Goal: Task Accomplishment & Management: Complete application form

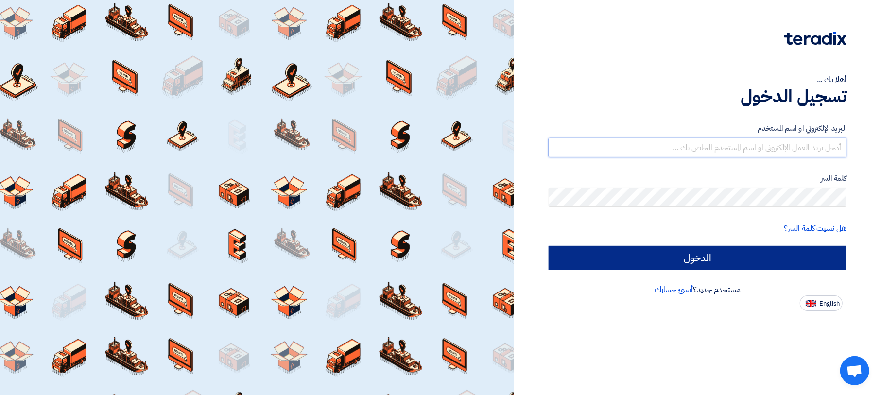
type input "[EMAIL_ADDRESS][DOMAIN_NAME]"
click at [685, 257] on input "الدخول" at bounding box center [697, 258] width 298 height 24
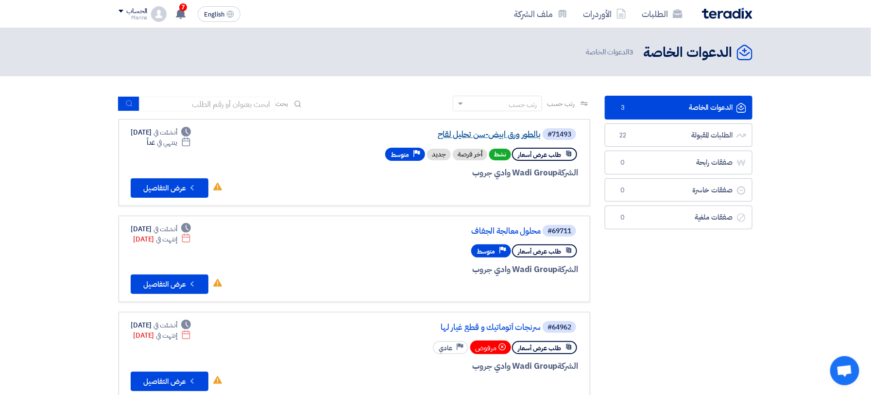
click at [510, 136] on link "بالطور ورق ابيض-سن تحليل لقاح" at bounding box center [443, 134] width 194 height 9
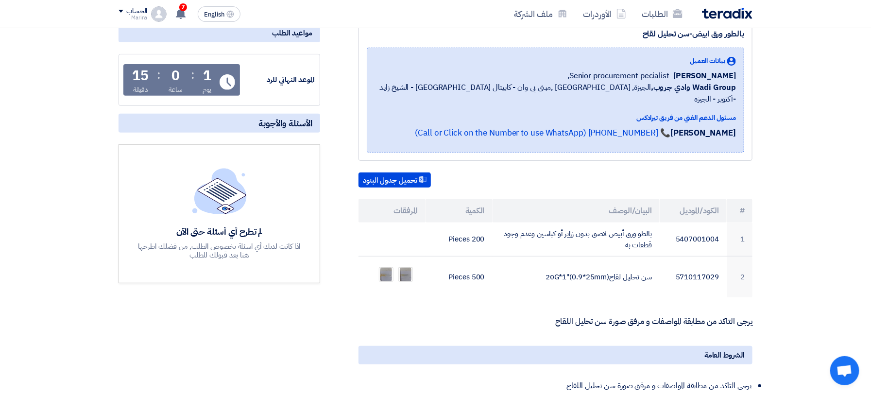
scroll to position [194, 0]
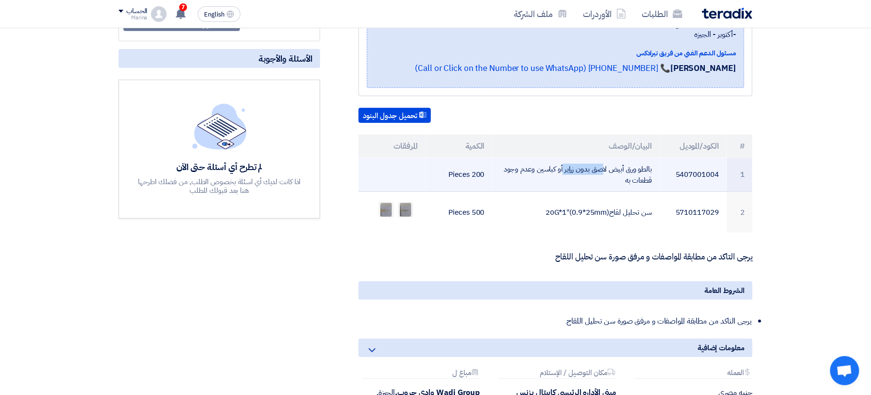
drag, startPoint x: 610, startPoint y: 156, endPoint x: 659, endPoint y: 155, distance: 49.1
click at [659, 158] on td "بالطو ورق أبيض لاصق بدون زراير أو كباسين وعدم وجود قطعات به" at bounding box center [577, 175] width 168 height 34
copy td "بالطو ورق أبيض"
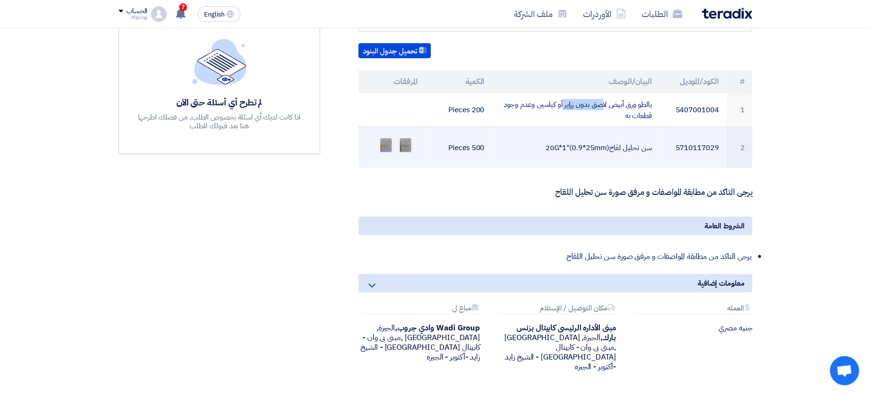
scroll to position [0, 0]
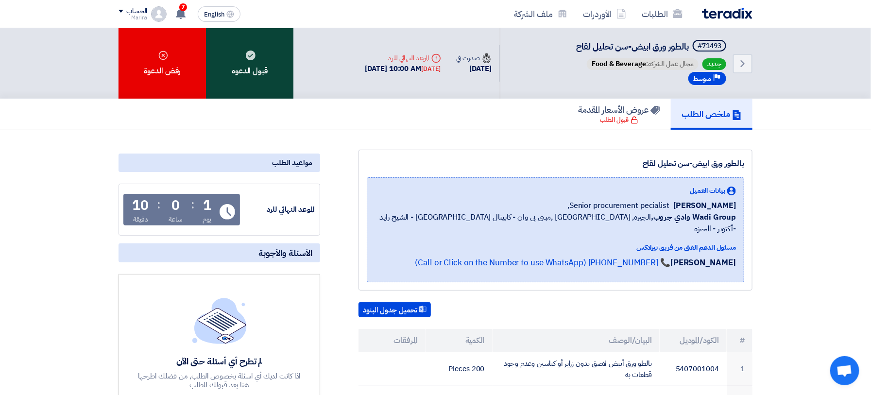
click at [253, 68] on div "قبول الدعوه" at bounding box center [249, 63] width 87 height 70
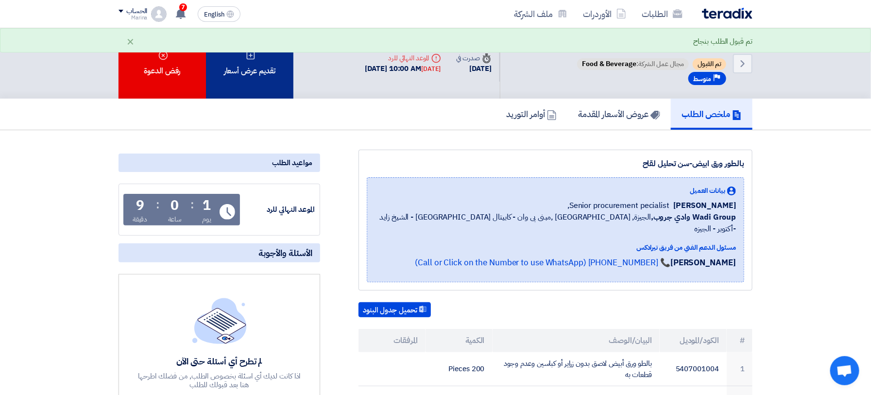
click at [264, 70] on div "تقديم عرض أسعار" at bounding box center [249, 63] width 87 height 70
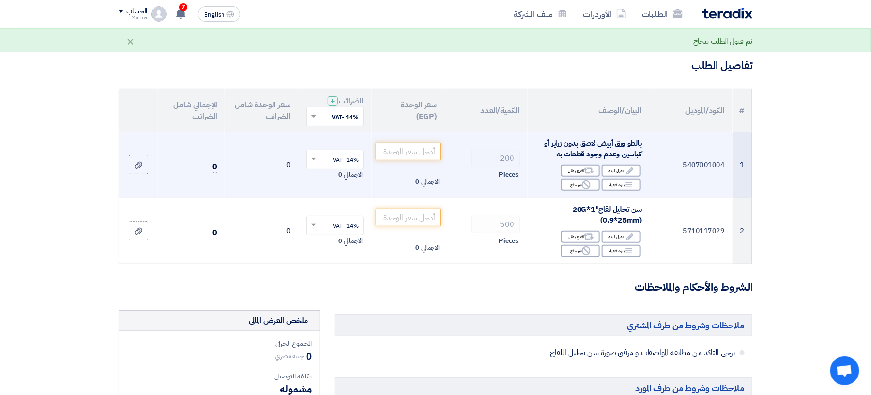
scroll to position [65, 0]
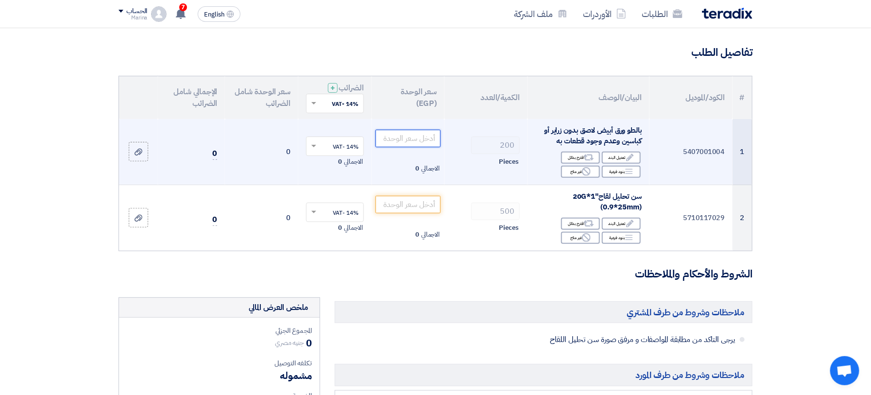
click at [425, 141] on input "number" at bounding box center [409, 138] width 66 height 17
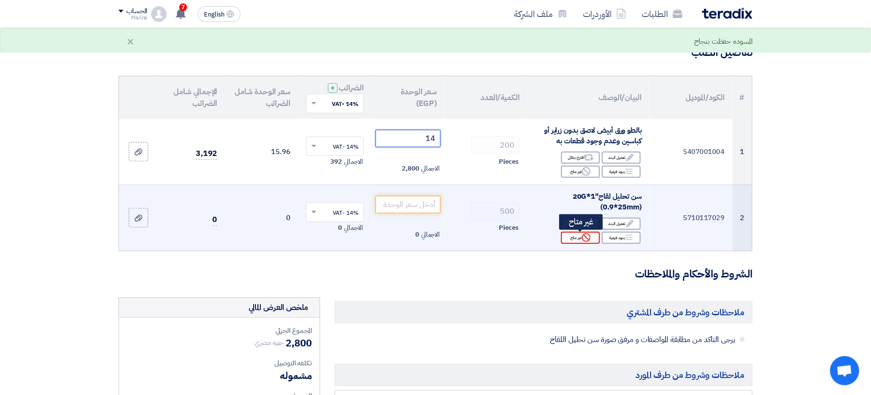
type input "14"
click at [575, 240] on div "Reject غير متاح" at bounding box center [580, 238] width 39 height 12
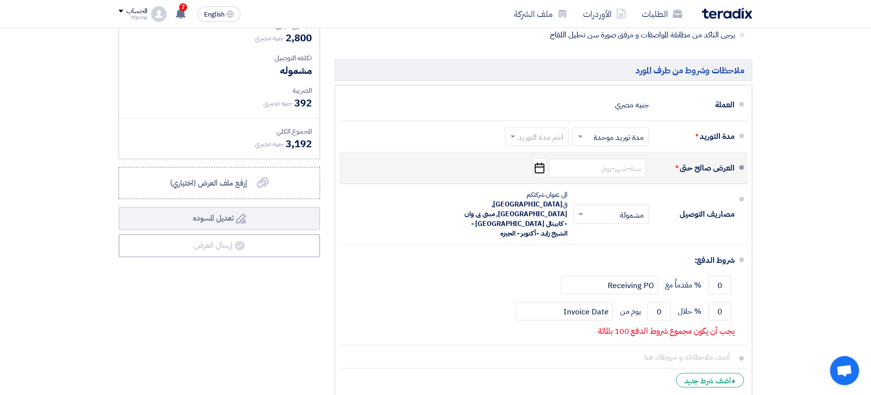
scroll to position [389, 0]
click at [613, 169] on input at bounding box center [597, 167] width 97 height 18
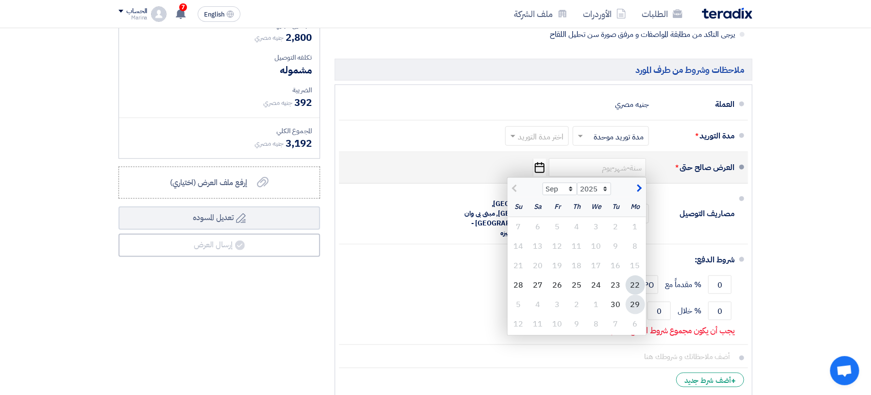
click at [639, 302] on div "29" at bounding box center [635, 304] width 19 height 19
type input "[DATE]"
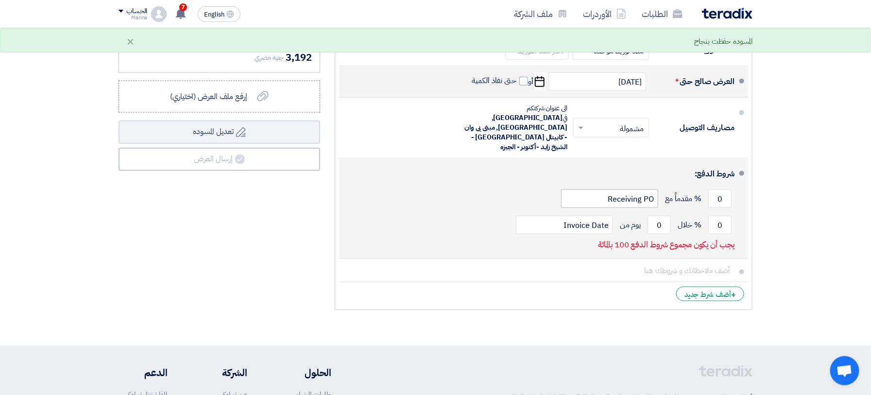
scroll to position [518, 0]
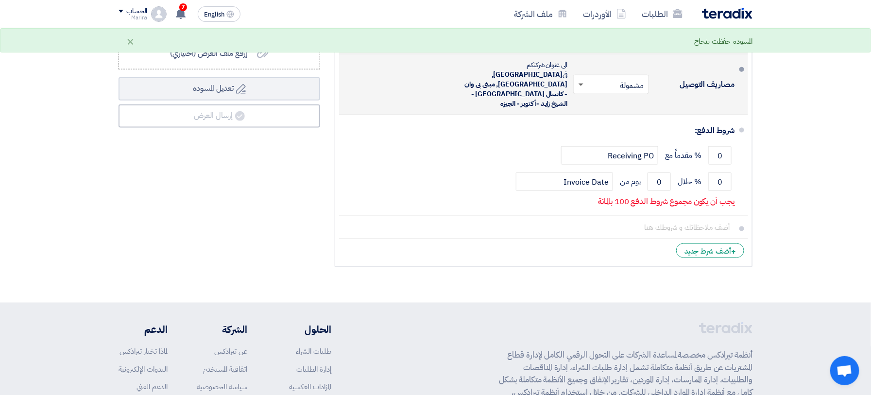
click at [581, 80] on span at bounding box center [580, 85] width 12 height 10
click at [593, 115] on div "غير مشمولة" at bounding box center [613, 123] width 75 height 17
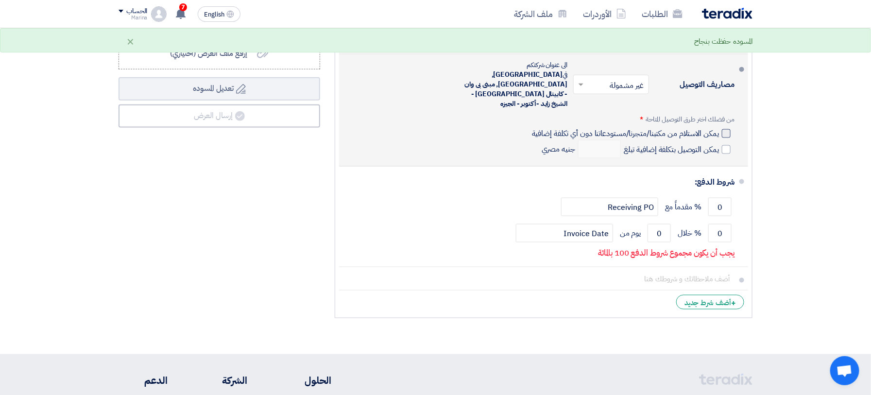
click at [728, 129] on div at bounding box center [726, 133] width 9 height 9
click at [719, 128] on input "يمكن الاستلام من مكتبنا/متجرنا/مستودعاتنا دون أي تكلفة إضافية" at bounding box center [624, 137] width 189 height 18
checkbox input "true"
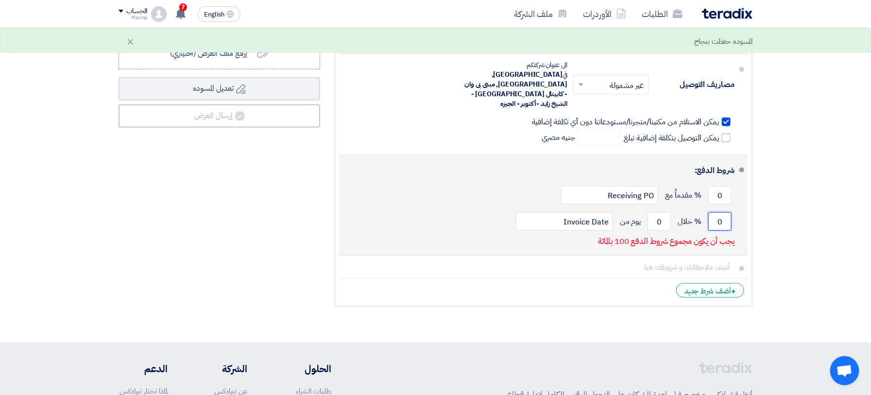
drag, startPoint x: 718, startPoint y: 201, endPoint x: 735, endPoint y: 205, distance: 17.4
click at [735, 205] on li "شروط الدفع: 0 % مقدماً مع Receiving PO 0 % خلال 0 Invoice Date" at bounding box center [543, 205] width 409 height 101
type input "100"
drag, startPoint x: 658, startPoint y: 204, endPoint x: 667, endPoint y: 205, distance: 8.9
click at [667, 212] on input "0" at bounding box center [659, 221] width 23 height 18
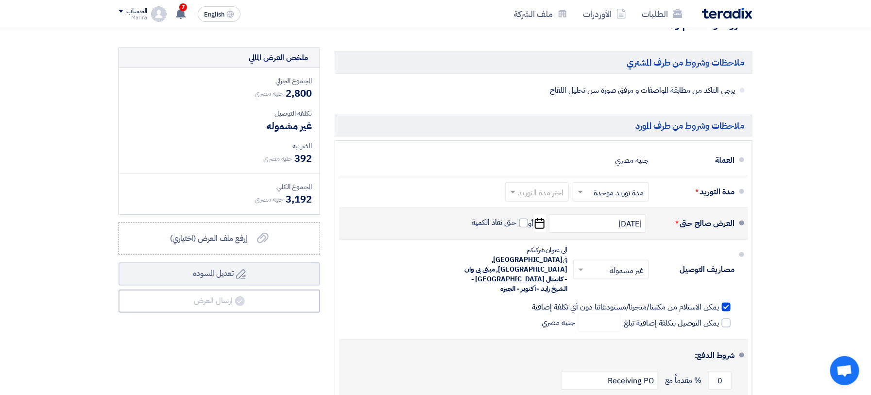
scroll to position [327, 0]
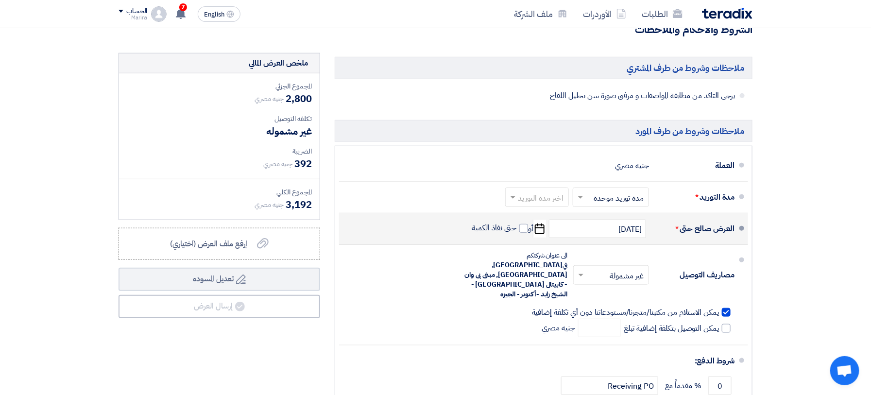
type input "30"
click at [811, 227] on section "تفاصيل الطلب # الكود/الموديل البيان/الوصف الكمية/العدد سعر الوحدة (EGP) الضرائب…" at bounding box center [435, 139] width 871 height 753
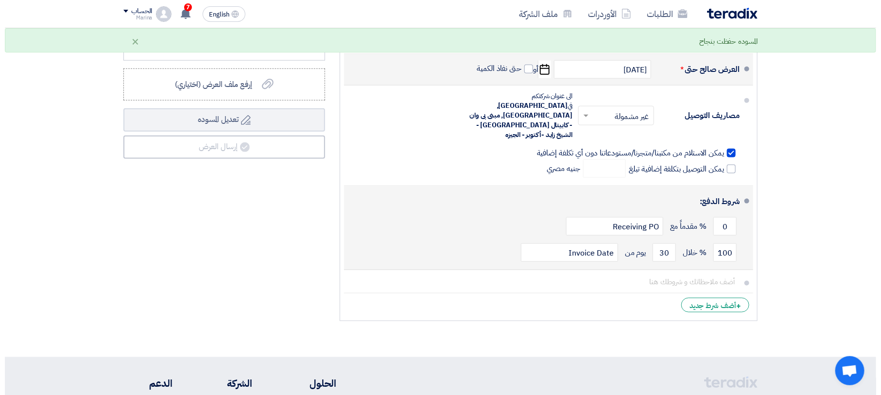
scroll to position [457, 0]
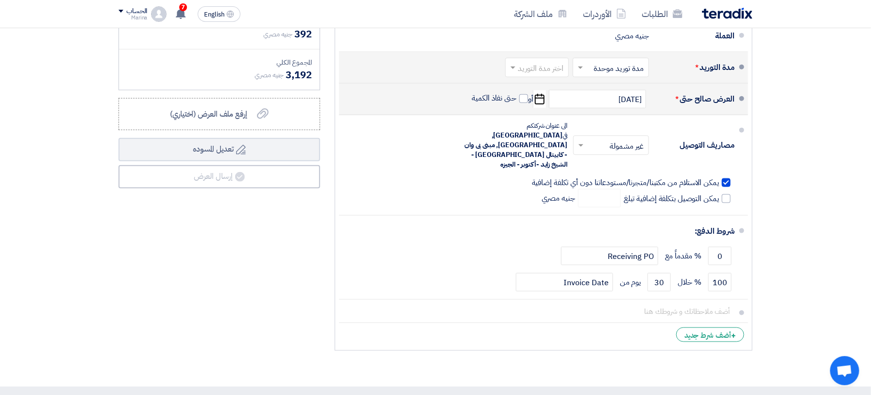
click at [503, 68] on div "اختر مدة التوريد × مدة توريد موحدة × اختر مدة التوريد" at bounding box center [576, 67] width 146 height 23
click at [515, 67] on span at bounding box center [513, 68] width 5 height 3
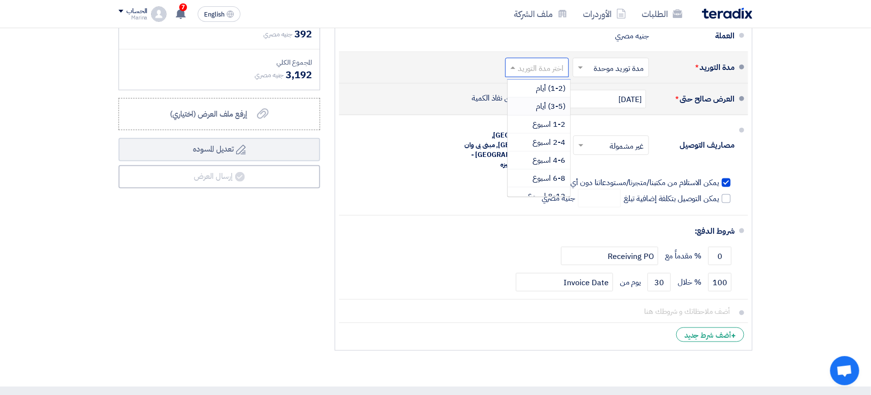
click at [523, 103] on div "(3-5) أيام" at bounding box center [539, 107] width 63 height 18
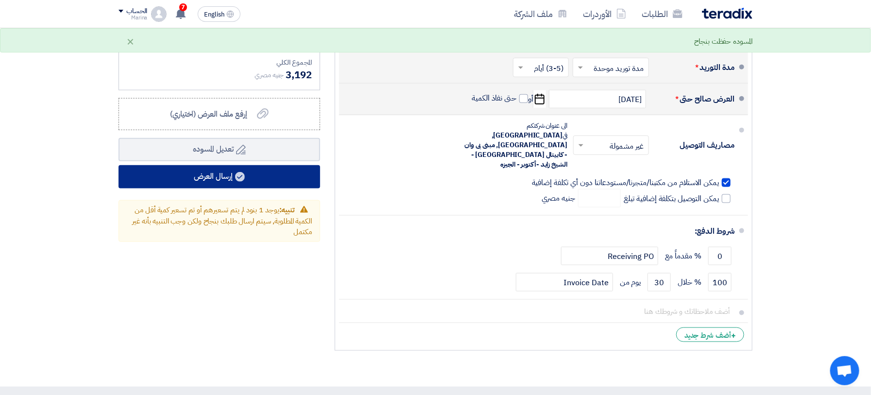
click at [198, 177] on button "إرسال العرض" at bounding box center [220, 176] width 202 height 23
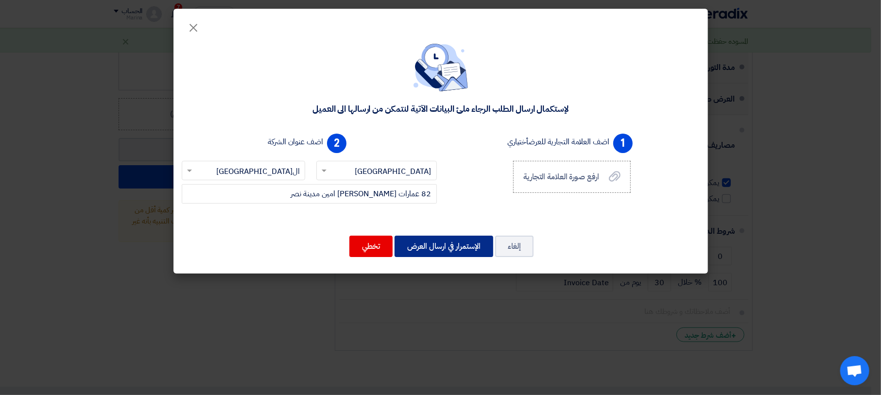
click at [451, 249] on button "الإستمرار في ارسال العرض" at bounding box center [443, 246] width 99 height 21
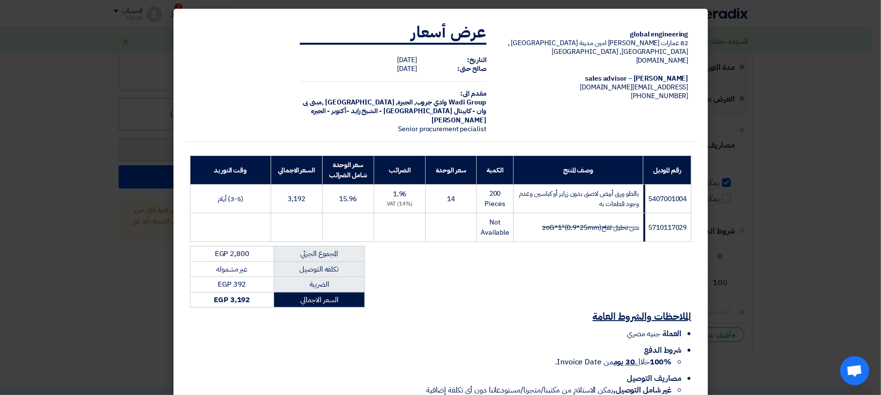
scroll to position [62, 0]
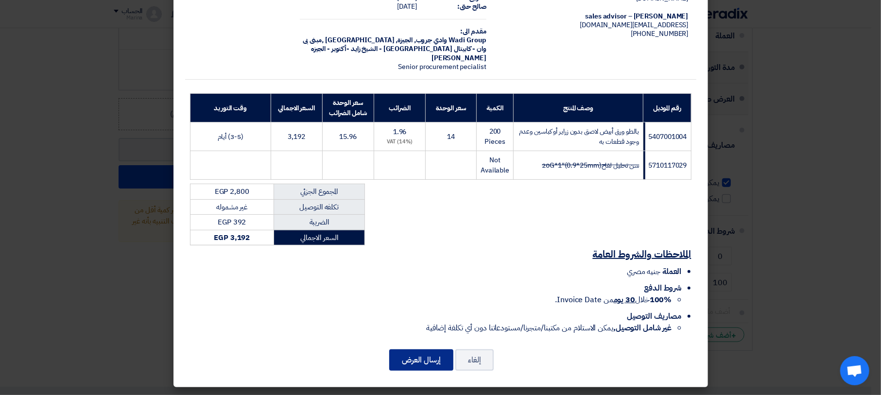
click at [435, 352] on button "إرسال العرض" at bounding box center [421, 359] width 64 height 21
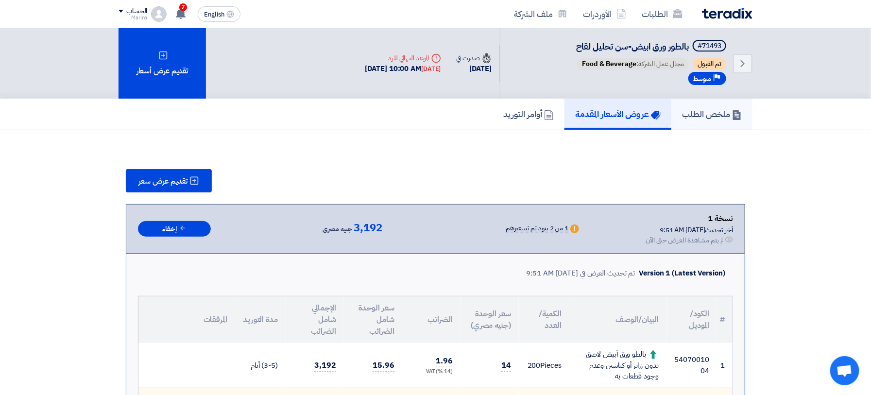
click at [687, 123] on link "ملخص الطلب" at bounding box center [711, 114] width 81 height 31
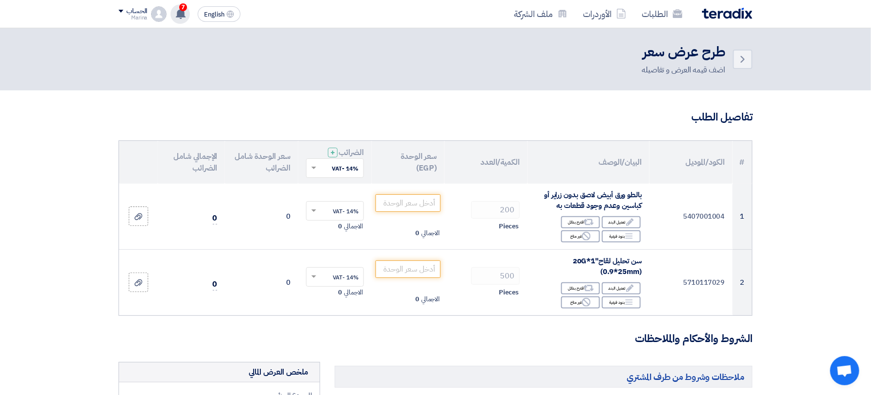
click at [179, 13] on use at bounding box center [181, 13] width 10 height 11
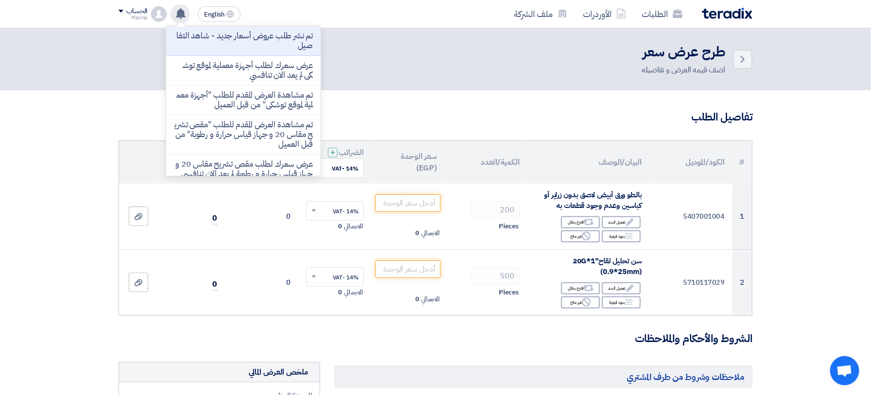
click at [179, 13] on use at bounding box center [181, 13] width 10 height 11
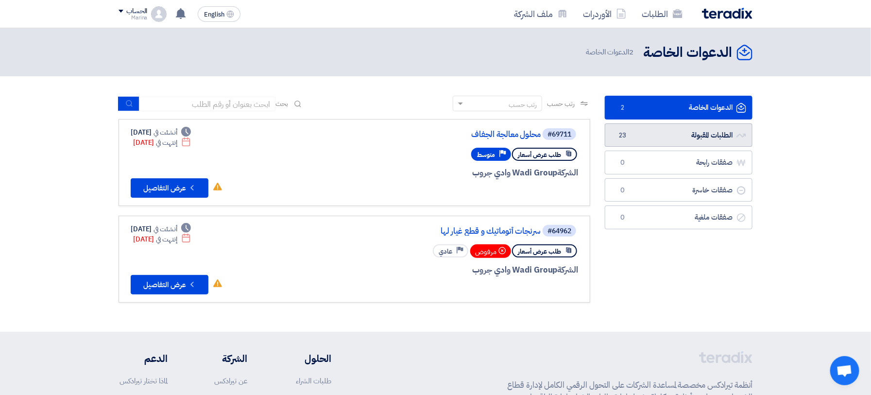
click at [694, 140] on link "الطلبات المقبولة الطلبات المقبولة 23" at bounding box center [679, 135] width 148 height 24
